Goal: Use online tool/utility: Utilize a website feature to perform a specific function

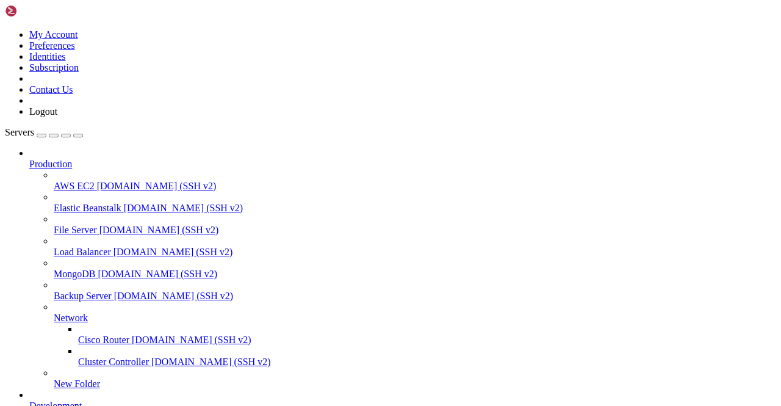
scroll to position [183, 0]
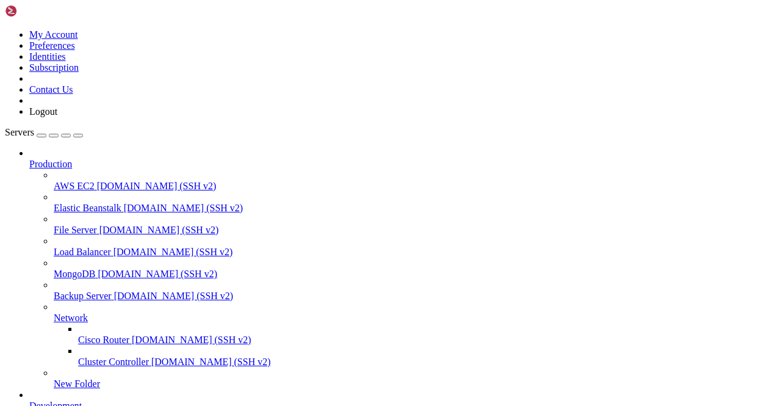
scroll to position [1215, 0]
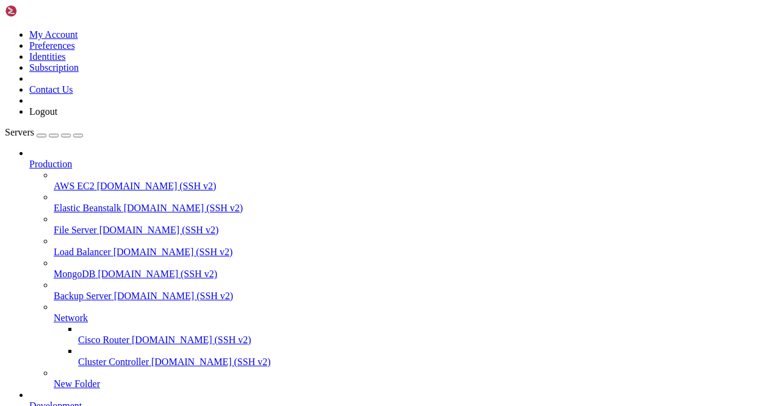
scroll to position [2631, 0]
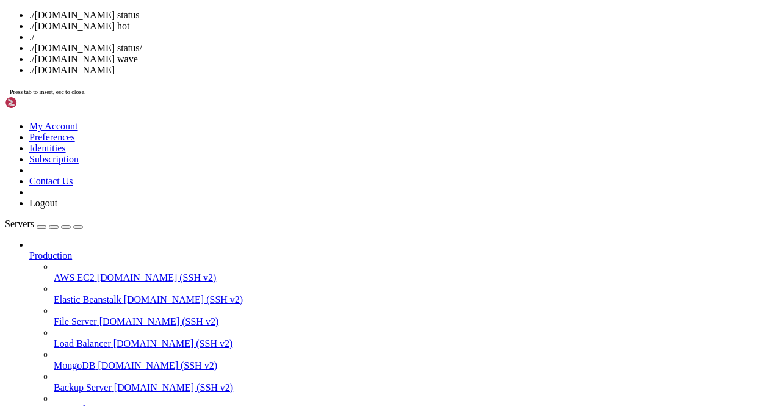
drag, startPoint x: 314, startPoint y: 295, endPoint x: 314, endPoint y: 288, distance: 6.7
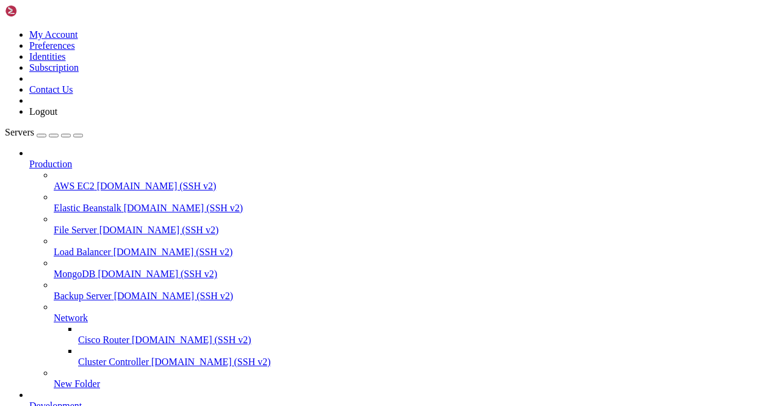
type input "Telegram184"
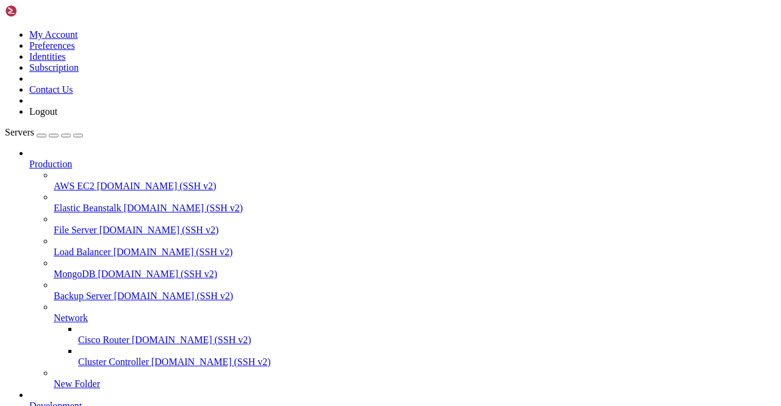
scroll to position [3473, 0]
